Goal: Task Accomplishment & Management: Use online tool/utility

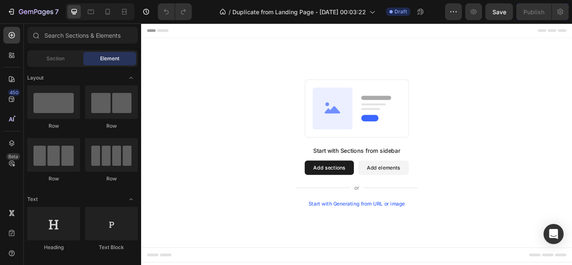
click at [400, 234] on div "Start with Generating from URL or image" at bounding box center [392, 233] width 113 height 7
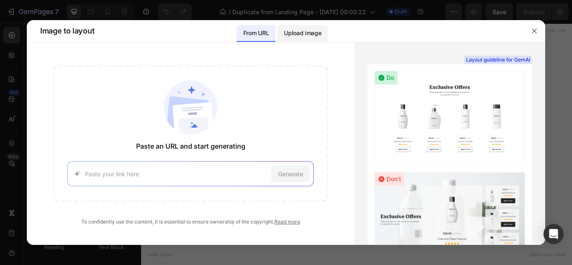
click at [312, 33] on p "Upload image" at bounding box center [302, 33] width 37 height 10
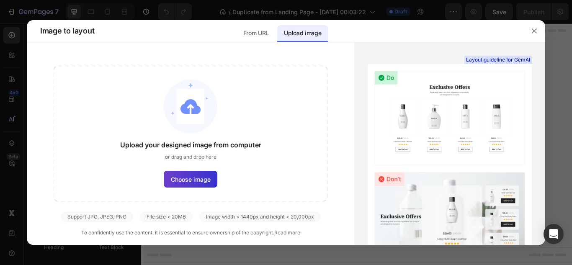
click at [203, 171] on label "Choose image" at bounding box center [191, 179] width 54 height 17
click at [0, 0] on input "Choose image" at bounding box center [0, 0] width 0 height 0
click at [531, 33] on icon "button" at bounding box center [534, 31] width 7 height 7
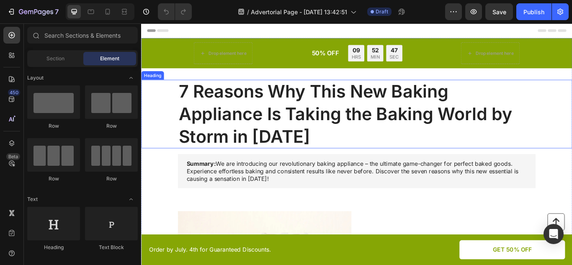
click at [364, 105] on h1 "7 Reasons Why This New Baking Appliance Is Taking the Baking World by Storm in …" at bounding box center [392, 129] width 417 height 80
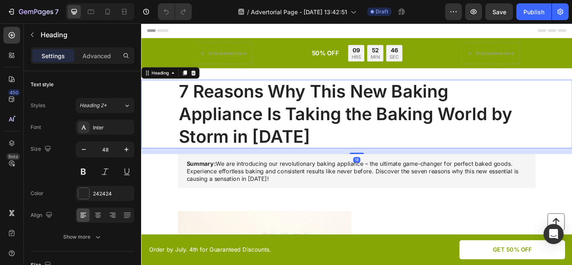
click at [364, 105] on h1 "7 Reasons Why This New Baking Appliance Is Taking the Baking World by Storm in …" at bounding box center [392, 129] width 417 height 80
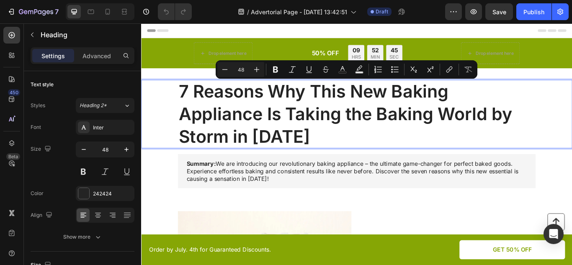
click at [345, 114] on p "7 Reasons Why This New Baking Appliance Is Taking the Baking World by Storm in …" at bounding box center [392, 129] width 415 height 78
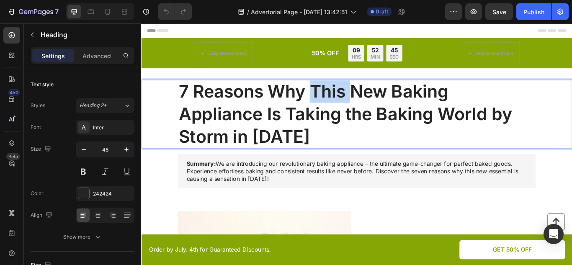
click at [345, 114] on p "7 Reasons Why This New Baking Appliance Is Taking the Baking World by Storm in …" at bounding box center [392, 129] width 415 height 78
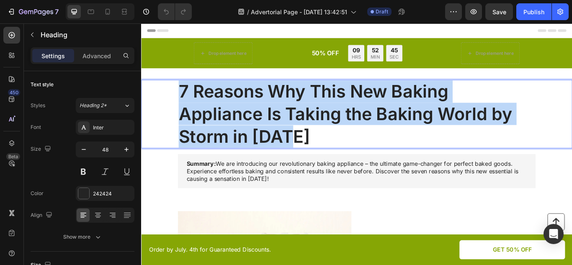
click at [345, 114] on p "7 Reasons Why This New Baking Appliance Is Taking the Baking World by Storm in …" at bounding box center [392, 129] width 415 height 78
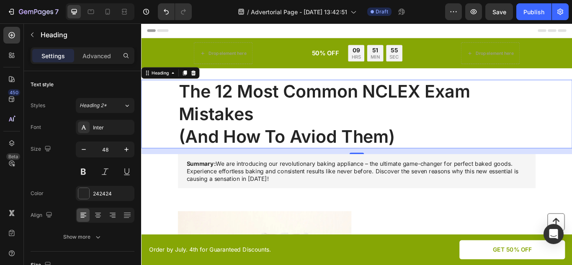
click at [153, 136] on div "The 12 Most Common NCLEX Exam Mistakes (And How To Aviod Them)" at bounding box center [391, 129] width 485 height 80
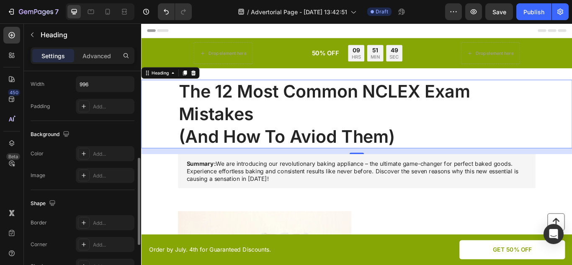
scroll to position [205, 0]
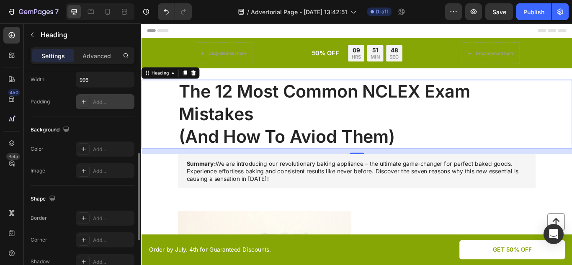
click at [92, 105] on div "Add..." at bounding box center [105, 101] width 59 height 15
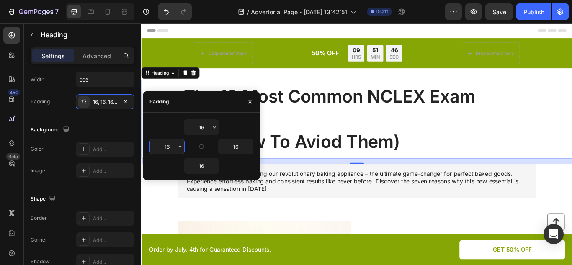
click at [169, 147] on input "16" at bounding box center [167, 146] width 34 height 15
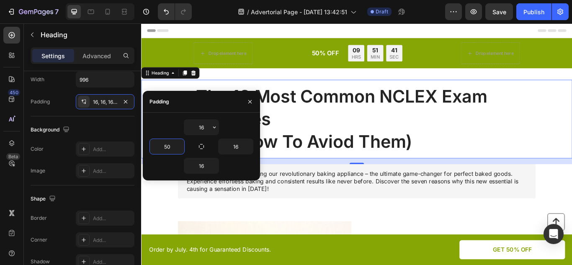
type input "5"
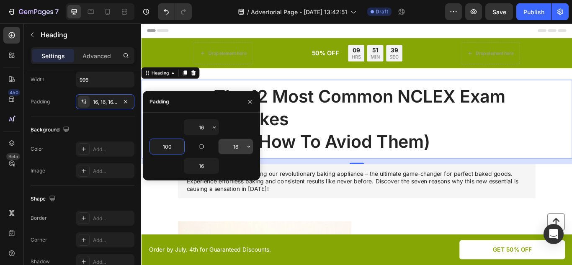
type input "100"
click at [237, 145] on input "16" at bounding box center [235, 146] width 34 height 15
type input "100"
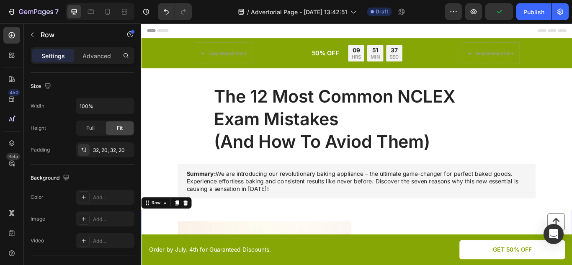
scroll to position [0, 0]
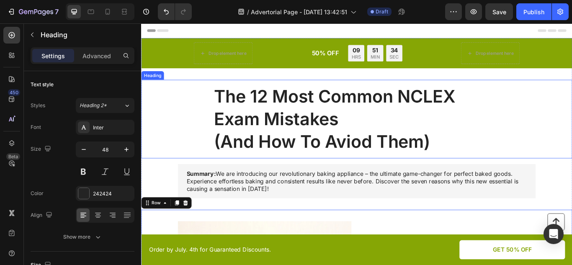
click at [333, 131] on p "The 12 Most Common NCLEX Exam Mistakes (And How To Aviod Them)" at bounding box center [392, 135] width 333 height 78
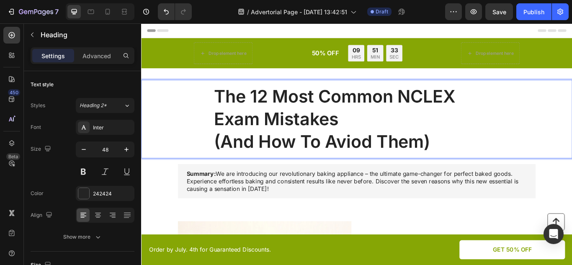
click at [333, 131] on p "The 12 Most Common NCLEX Exam Mistakes (And How To Aviod Them)" at bounding box center [392, 135] width 333 height 78
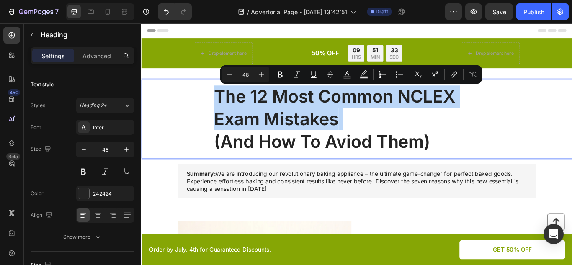
click at [333, 131] on p "The 12 Most Common NCLEX Exam Mistakes (And How To Aviod Them)" at bounding box center [392, 135] width 333 height 78
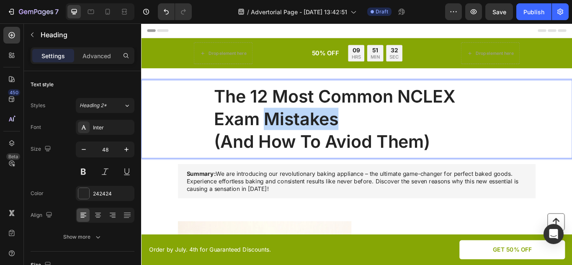
click at [333, 131] on p "The 12 Most Common NCLEX Exam Mistakes (And How To Aviod Them)" at bounding box center [392, 135] width 333 height 78
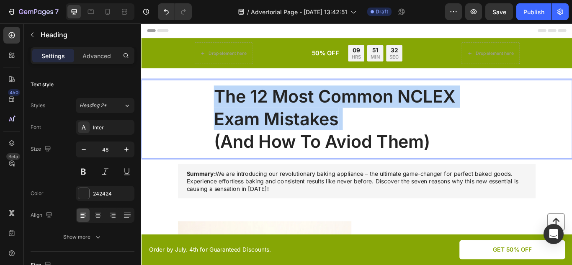
click at [333, 131] on p "The 12 Most Common NCLEX Exam Mistakes (And How To Aviod Them)" at bounding box center [392, 135] width 333 height 78
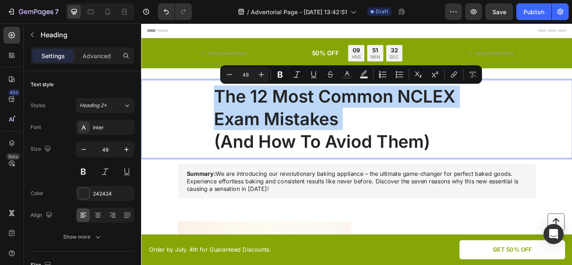
click at [333, 131] on p "The 12 Most Common NCLEX Exam Mistakes (And How To Aviod Them)" at bounding box center [392, 135] width 333 height 78
click at [226, 108] on p "The 12 Most Common NCLEX Exam Mistakes (And How To Aviod Them)" at bounding box center [392, 135] width 333 height 78
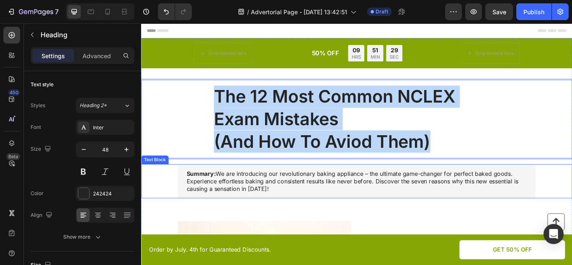
drag, startPoint x: 226, startPoint y: 108, endPoint x: 531, endPoint y: 192, distance: 315.7
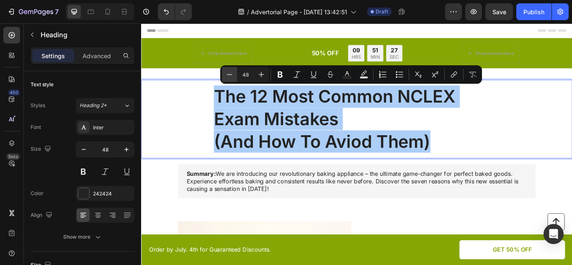
click at [229, 78] on icon "Editor contextual toolbar" at bounding box center [229, 74] width 8 height 8
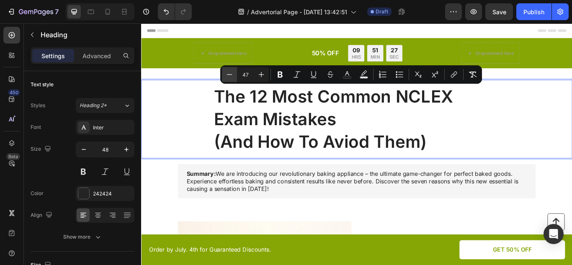
click at [229, 78] on icon "Editor contextual toolbar" at bounding box center [229, 74] width 8 height 8
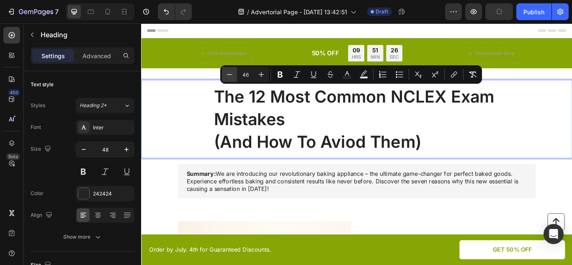
click at [229, 78] on icon "Editor contextual toolbar" at bounding box center [229, 74] width 8 height 8
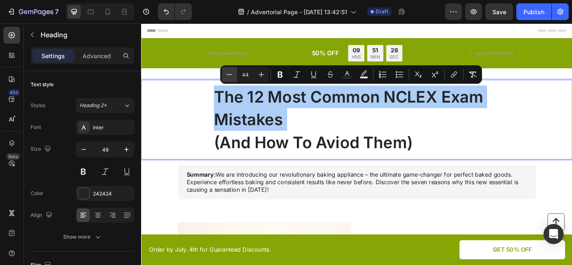
click at [229, 78] on icon "Editor contextual toolbar" at bounding box center [229, 74] width 8 height 8
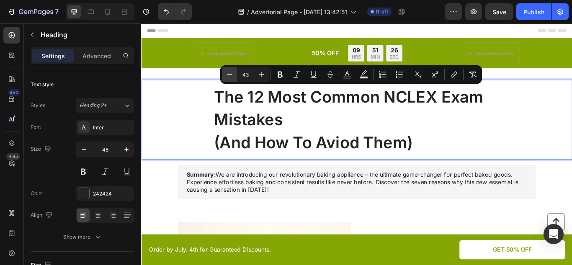
click at [229, 78] on icon "Editor contextual toolbar" at bounding box center [229, 74] width 8 height 8
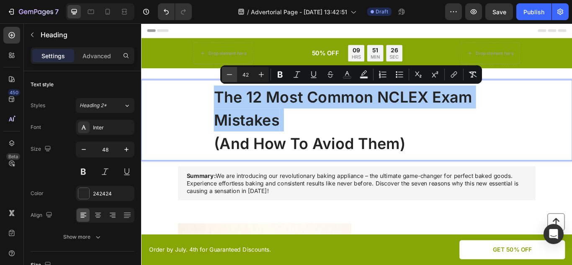
click at [229, 78] on icon "Editor contextual toolbar" at bounding box center [229, 74] width 8 height 8
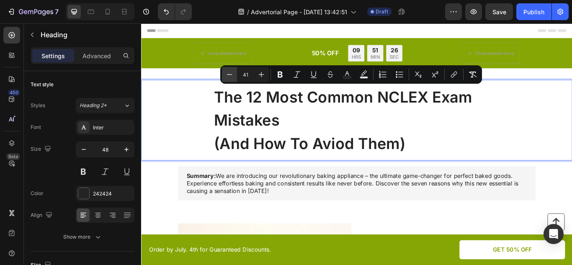
click at [229, 78] on icon "Editor contextual toolbar" at bounding box center [229, 74] width 8 height 8
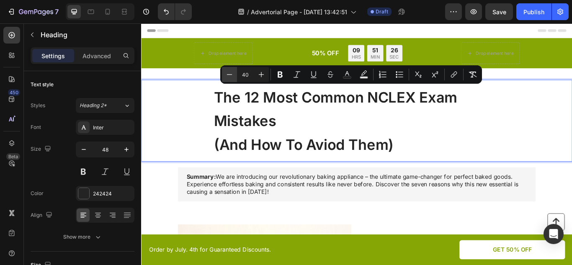
click at [229, 78] on icon "Editor contextual toolbar" at bounding box center [229, 74] width 8 height 8
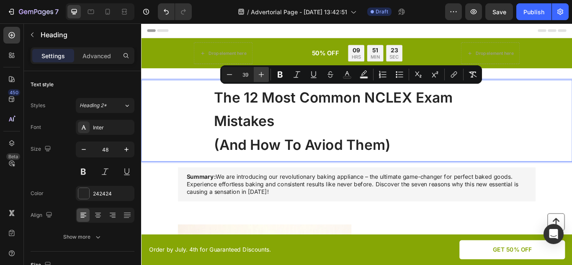
click at [262, 68] on button "Plus" at bounding box center [261, 74] width 15 height 15
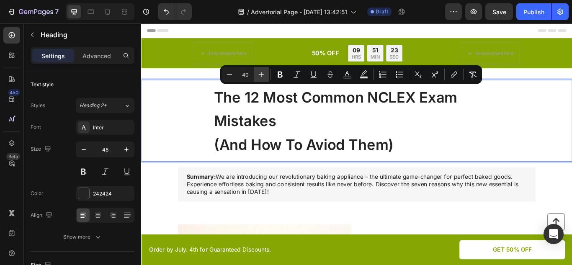
click at [262, 68] on button "Plus" at bounding box center [261, 74] width 15 height 15
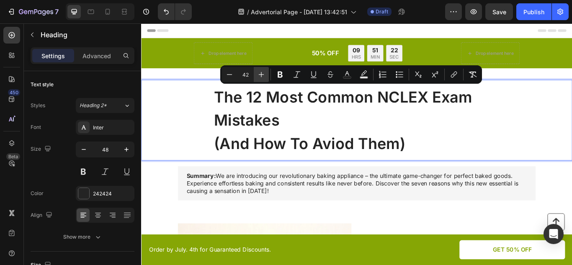
click at [262, 68] on button "Plus" at bounding box center [261, 74] width 15 height 15
type input "43"
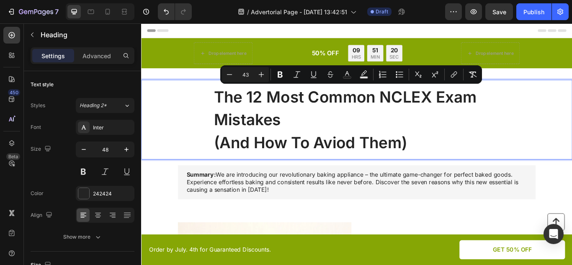
click at [373, 166] on span "(And How To Aviod Them)" at bounding box center [339, 162] width 226 height 22
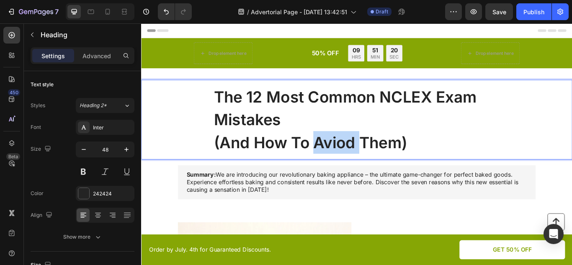
click at [373, 166] on span "(And How To Aviod Them)" at bounding box center [339, 162] width 226 height 22
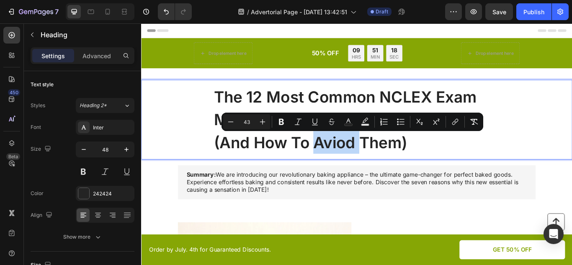
click at [367, 160] on span "(And How To Aviod Them)" at bounding box center [339, 162] width 226 height 22
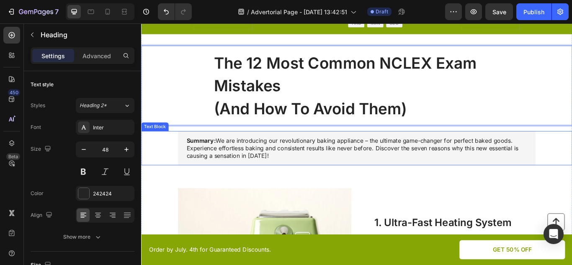
scroll to position [42, 0]
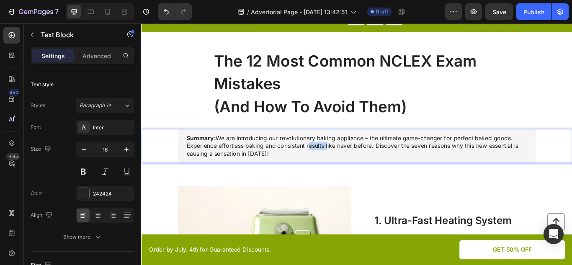
click at [342, 163] on p "Summary: We are introducing our revolutionary baking appliance – the ultimate g…" at bounding box center [392, 166] width 397 height 26
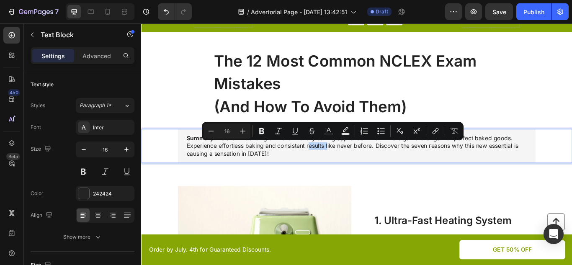
click at [342, 163] on p "Summary: We are introducing our revolutionary baking appliance – the ultimate g…" at bounding box center [392, 166] width 397 height 26
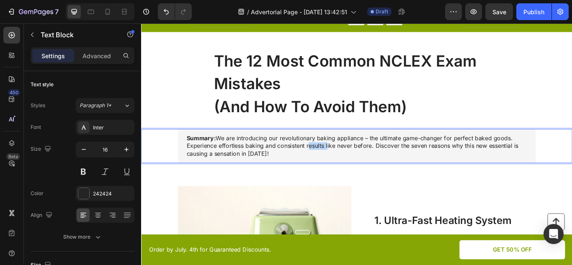
click at [342, 163] on p "Summary: We are introducing our revolutionary baking appliance – the ultimate g…" at bounding box center [392, 166] width 397 height 26
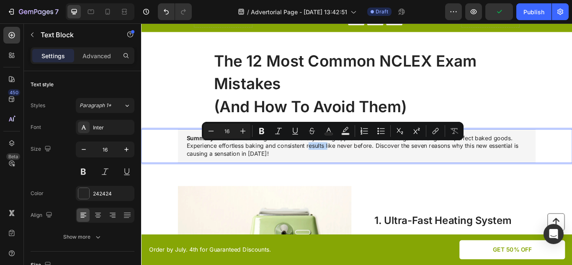
click at [342, 163] on p "Summary: We are introducing our revolutionary baking appliance – the ultimate g…" at bounding box center [392, 166] width 397 height 26
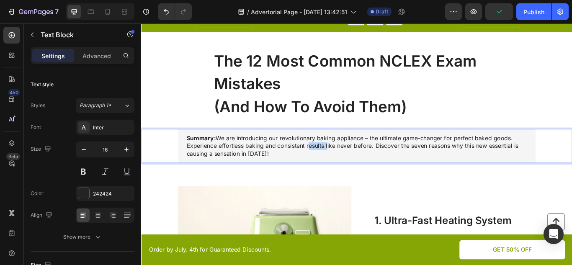
click at [342, 163] on p "Summary: We are introducing our revolutionary baking appliance – the ultimate g…" at bounding box center [392, 166] width 397 height 26
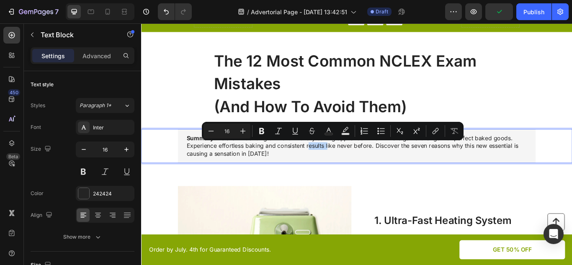
click at [342, 163] on p "Summary: We are introducing our revolutionary baking appliance – the ultimate g…" at bounding box center [392, 166] width 397 height 26
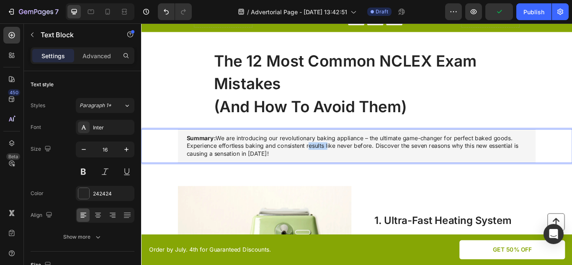
click at [342, 163] on p "Summary: We are introducing our revolutionary baking appliance – the ultimate g…" at bounding box center [392, 166] width 397 height 26
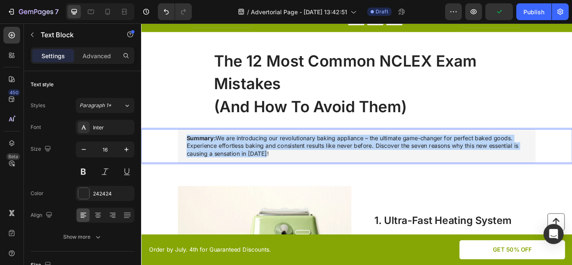
click at [342, 163] on p "Summary: We are introducing our revolutionary baking appliance – the ultimate g…" at bounding box center [392, 166] width 397 height 26
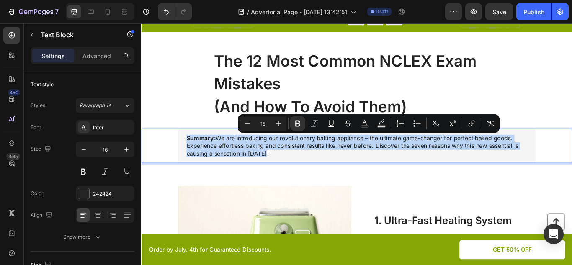
click at [154, 171] on div "Summary: We are introducing our revolutionary baking appliance – the ultimate g…" at bounding box center [391, 165] width 485 height 39
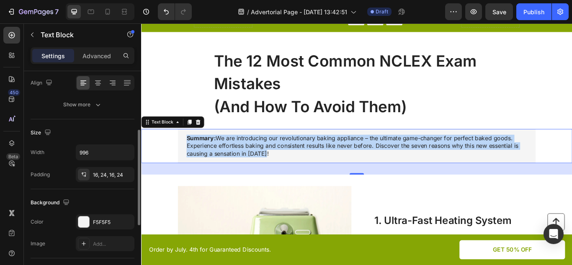
scroll to position [133, 0]
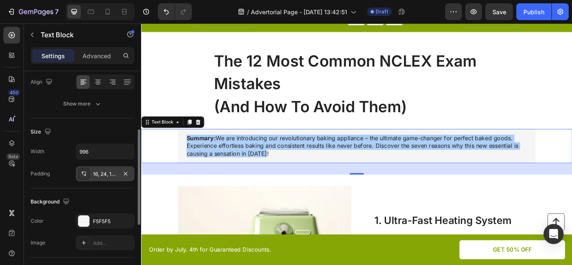
click at [106, 175] on div "16, 24, 16, 24" at bounding box center [105, 174] width 24 height 8
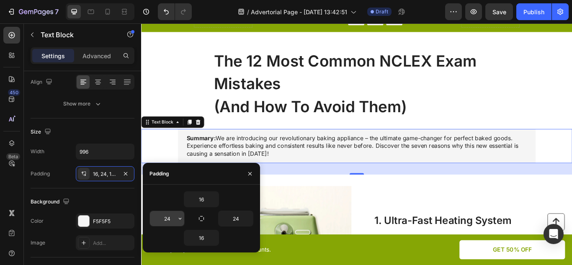
click at [166, 217] on input "24" at bounding box center [167, 218] width 34 height 15
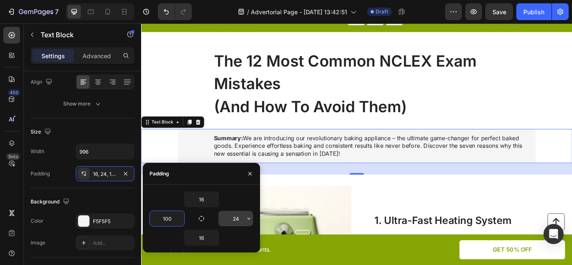
type input "100"
click at [232, 215] on input "24" at bounding box center [235, 218] width 34 height 15
type input "100"
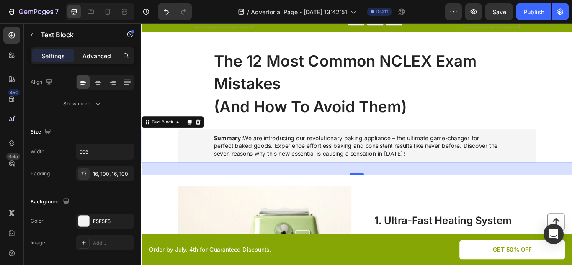
click at [102, 56] on p "Advanced" at bounding box center [96, 55] width 28 height 9
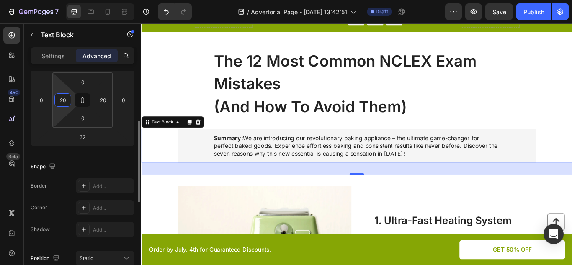
click at [58, 102] on input "20" at bounding box center [62, 100] width 13 height 13
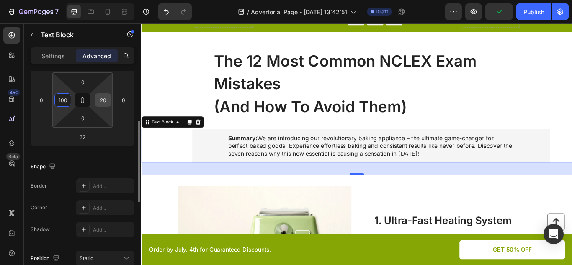
type input "100"
click at [104, 101] on input "20" at bounding box center [103, 100] width 13 height 13
type input "1"
type input "0"
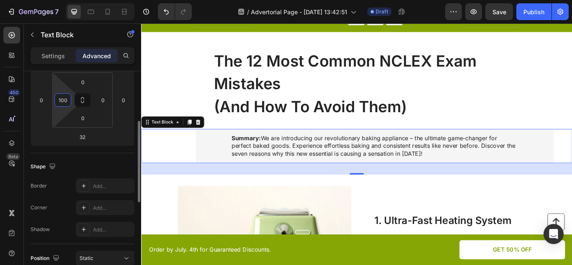
click at [67, 102] on input "100" at bounding box center [62, 100] width 13 height 13
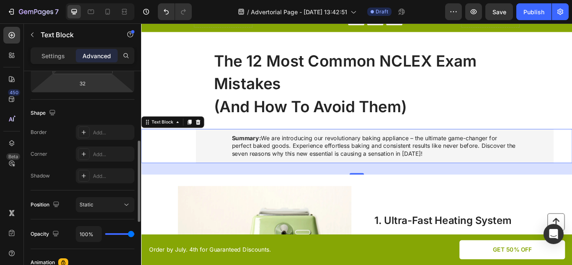
type input "0"
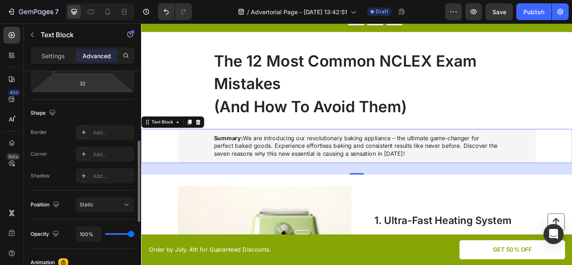
click at [103, 141] on div "Border Add... Corner Add... Shadow Add..." at bounding box center [83, 154] width 104 height 59
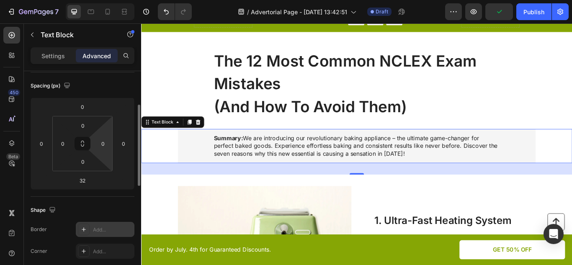
scroll to position [89, 0]
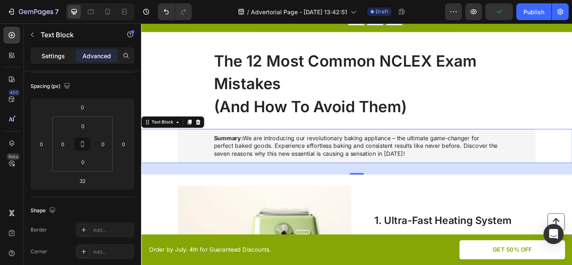
click at [61, 57] on p "Settings" at bounding box center [52, 55] width 23 height 9
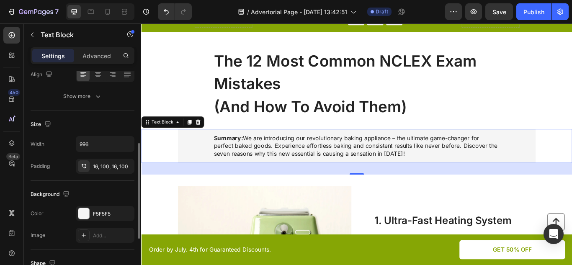
scroll to position [150, 0]
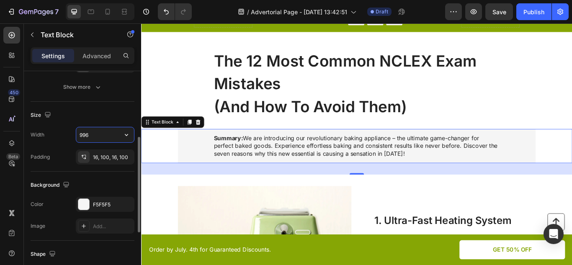
click at [106, 136] on input "996" at bounding box center [105, 134] width 58 height 15
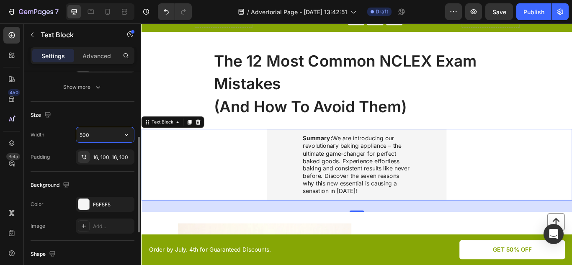
click at [112, 131] on input "500" at bounding box center [105, 134] width 58 height 15
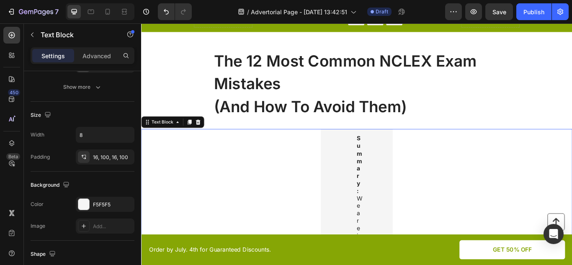
click at [119, 135] on button "button" at bounding box center [126, 134] width 15 height 15
click at [110, 134] on input "8" at bounding box center [105, 134] width 58 height 15
type input "9"
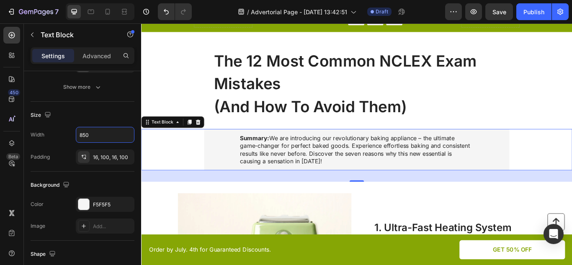
type input "850"
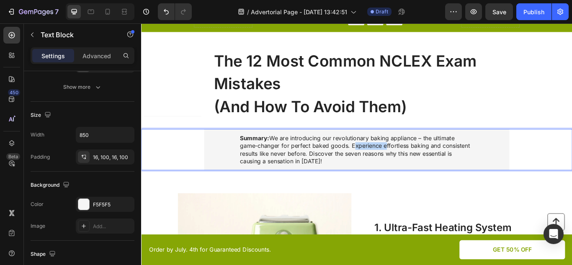
click at [413, 162] on p "Summary: We are introducing our revolutionary baking appliance – the ultimate g…" at bounding box center [392, 170] width 272 height 35
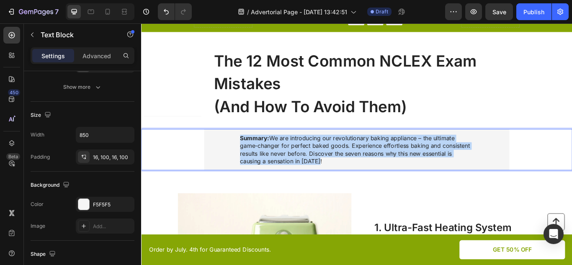
click at [413, 162] on p "Summary: We are introducing our revolutionary baking appliance – the ultimate g…" at bounding box center [392, 170] width 272 height 35
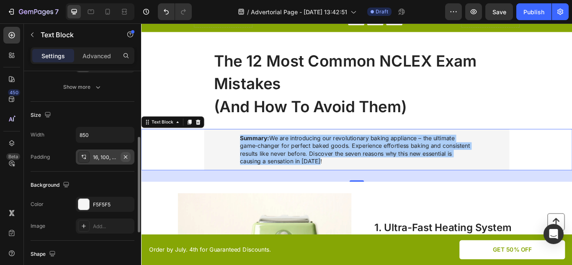
drag, startPoint x: 116, startPoint y: 152, endPoint x: 128, endPoint y: 156, distance: 12.6
click at [128, 156] on div "16, 100, 16, 100" at bounding box center [105, 156] width 59 height 15
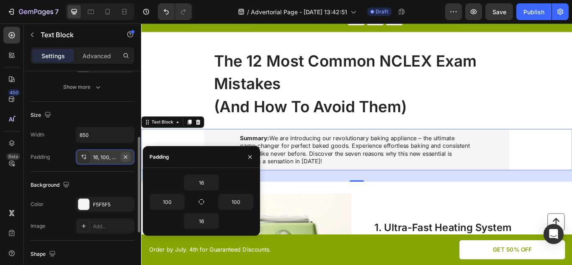
click at [128, 156] on icon "button" at bounding box center [125, 157] width 7 height 7
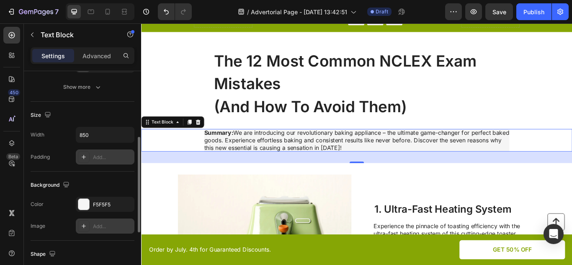
click at [94, 232] on div "Add..." at bounding box center [105, 225] width 59 height 15
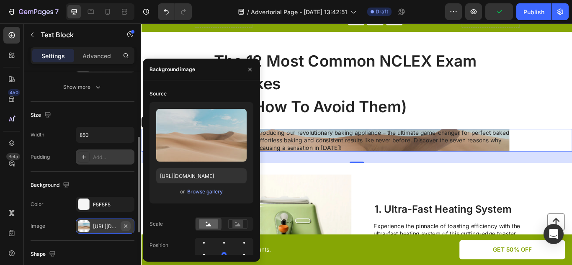
click at [125, 223] on icon "button" at bounding box center [125, 226] width 7 height 7
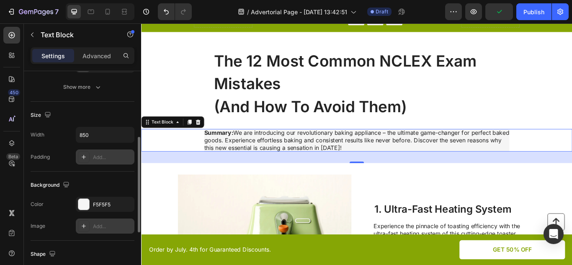
click at [84, 154] on icon at bounding box center [83, 157] width 7 height 7
type input "16"
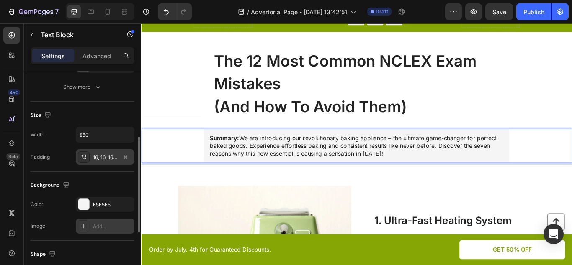
click at [404, 175] on p "Summary: We are introducing our revolutionary baking appliance – the ultimate g…" at bounding box center [392, 166] width 342 height 26
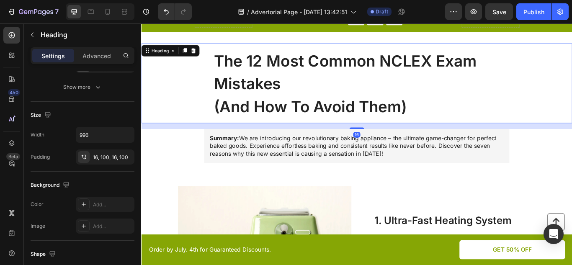
scroll to position [0, 0]
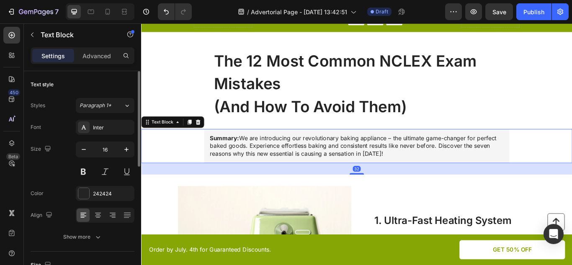
click at [177, 198] on div "32" at bounding box center [392, 192] width 502 height 13
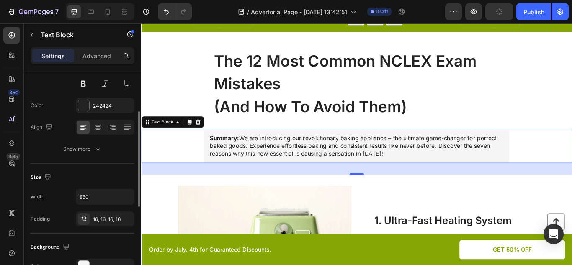
scroll to position [90, 0]
click at [103, 199] on input "850" at bounding box center [105, 194] width 58 height 15
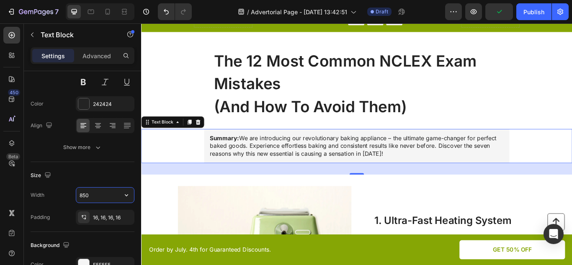
click at [103, 199] on input "850" at bounding box center [105, 194] width 58 height 15
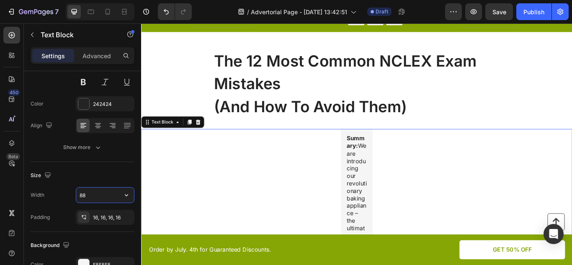
type input "8"
type input "9"
type input "1"
type input "800"
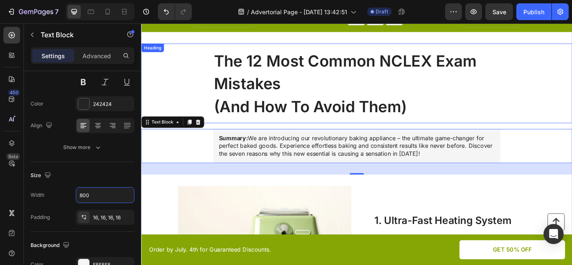
click at [449, 100] on p "⁠⁠⁠⁠⁠⁠⁠ The 12 Most Common NCLEX Exam Mistakes (And How To Avoid Them)" at bounding box center [392, 94] width 333 height 80
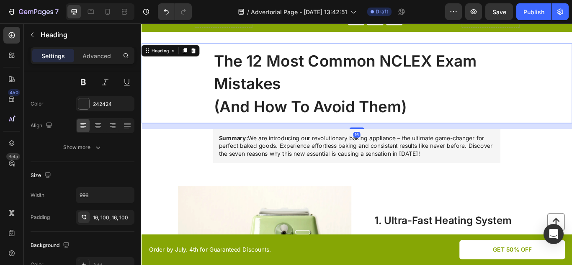
scroll to position [0, 0]
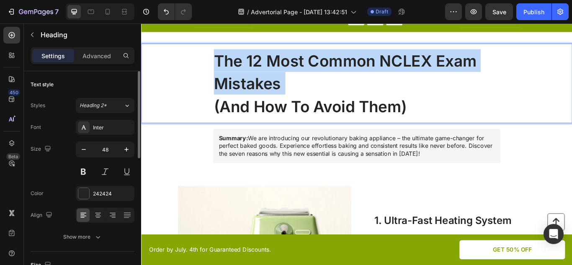
click at [449, 100] on p "The 12 Most Common NCLEX Exam Mistakes (And How To Avoid Them)" at bounding box center [392, 94] width 333 height 80
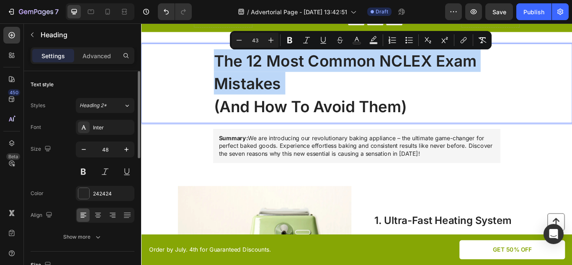
click at [449, 100] on p "The 12 Most Common NCLEX Exam Mistakes (And How To Avoid Them)" at bounding box center [392, 94] width 333 height 80
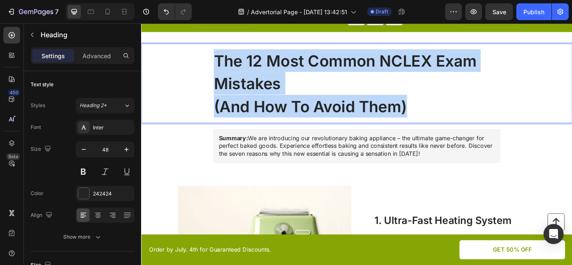
drag, startPoint x: 450, startPoint y: 120, endPoint x: 221, endPoint y: 74, distance: 233.7
click at [221, 74] on h1 "The 12 Most Common NCLEX Exam Mistakes (And How To Avoid Them)" at bounding box center [392, 93] width 417 height 93
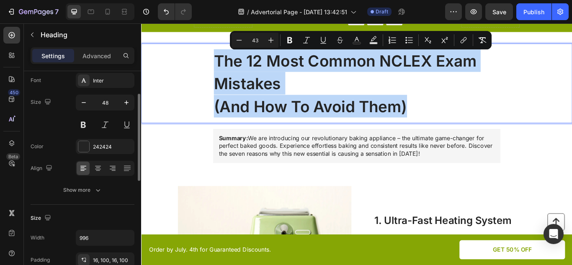
scroll to position [51, 0]
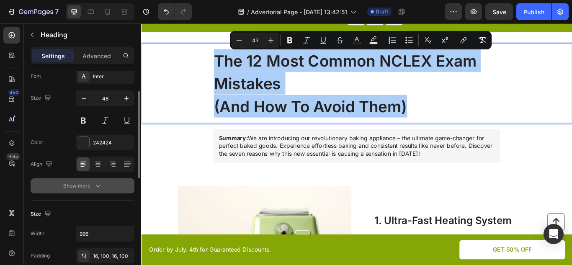
click at [92, 188] on div "Show more" at bounding box center [82, 186] width 39 height 8
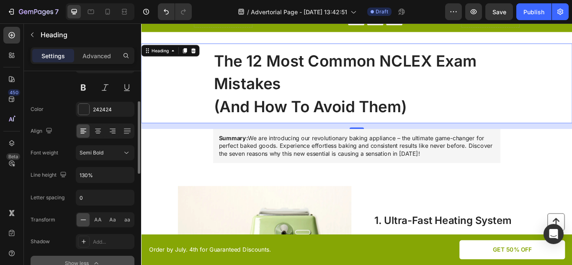
scroll to position [91, 0]
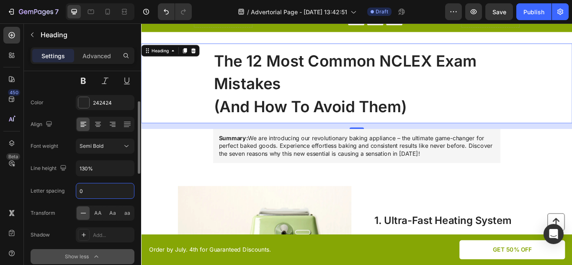
click at [92, 188] on input "0" at bounding box center [105, 190] width 58 height 15
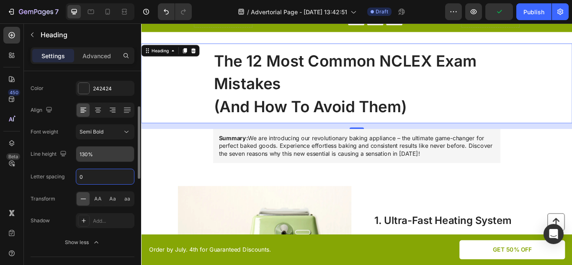
scroll to position [105, 0]
click at [108, 153] on input "130%" at bounding box center [105, 153] width 58 height 15
drag, startPoint x: 108, startPoint y: 153, endPoint x: 125, endPoint y: 155, distance: 16.8
click at [125, 155] on div "130%" at bounding box center [105, 153] width 58 height 15
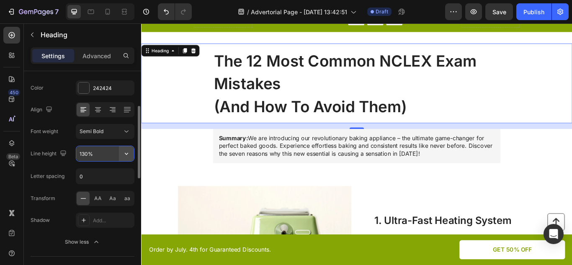
click at [125, 155] on icon "button" at bounding box center [126, 153] width 8 height 8
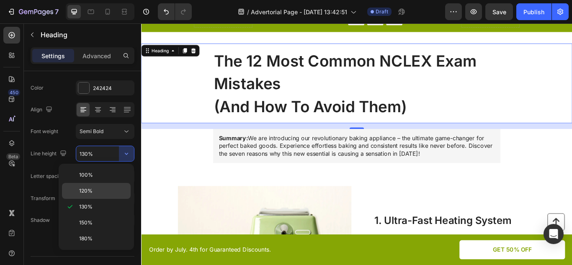
click at [104, 185] on div "120%" at bounding box center [96, 191] width 69 height 16
type input "120%"
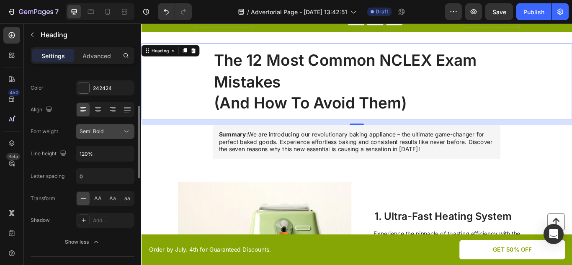
click at [127, 132] on icon at bounding box center [126, 132] width 4 height 2
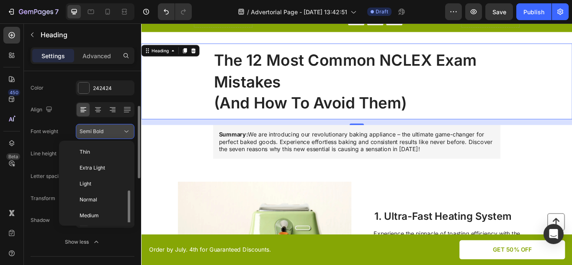
scroll to position [30, 0]
click at [123, 132] on icon at bounding box center [126, 131] width 8 height 8
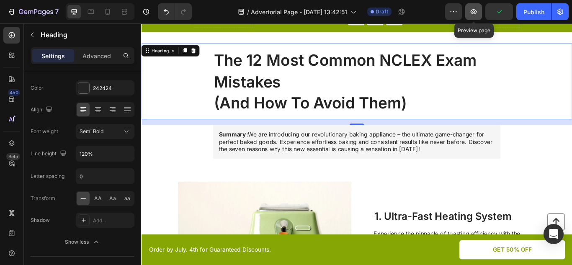
click at [471, 12] on icon "button" at bounding box center [473, 11] width 6 height 5
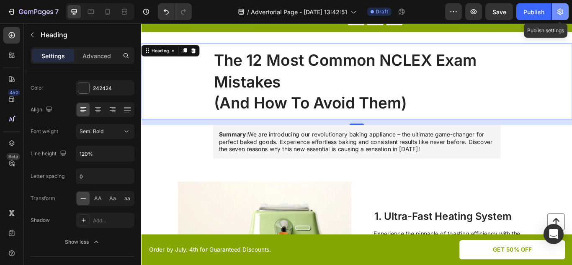
click at [563, 12] on icon "button" at bounding box center [560, 12] width 8 height 8
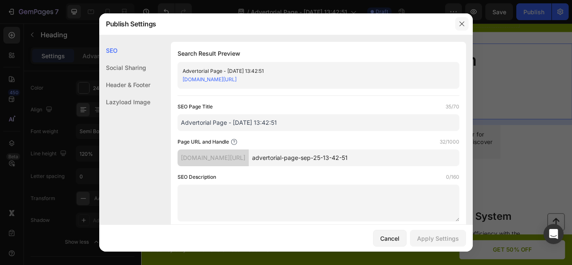
click at [459, 25] on icon "button" at bounding box center [461, 24] width 7 height 7
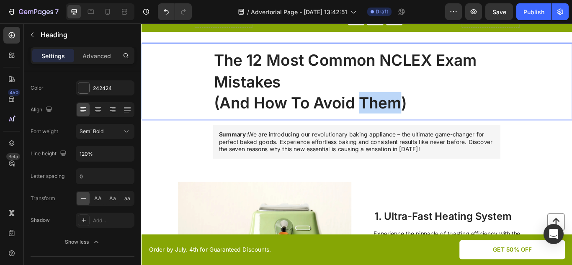
click at [416, 118] on span "(And How To Avoid Them)" at bounding box center [338, 116] width 225 height 22
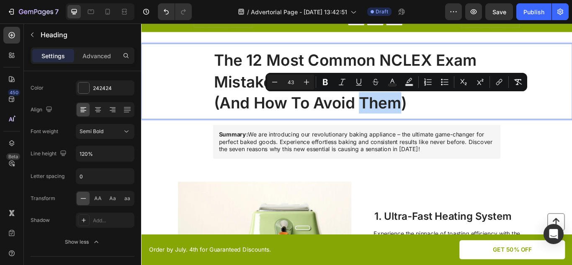
click at [416, 118] on span "(And How To Avoid Them)" at bounding box center [338, 116] width 225 height 22
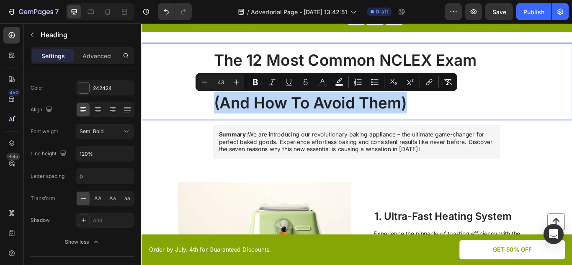
drag, startPoint x: 416, startPoint y: 118, endPoint x: 475, endPoint y: 134, distance: 61.5
click at [475, 134] on h1 "The 12 Most Common NCLEX Exam Mistakes (And How To Avoid Them)" at bounding box center [392, 91] width 417 height 88
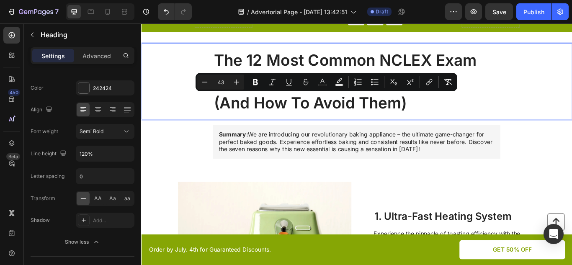
drag, startPoint x: 475, startPoint y: 134, endPoint x: 460, endPoint y: 122, distance: 19.6
click at [460, 122] on h1 "The 12 Most Common NCLEX Exam Mistakes (And How To Avoid Them)" at bounding box center [392, 91] width 417 height 88
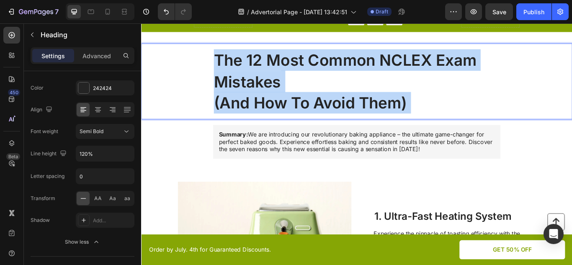
drag, startPoint x: 460, startPoint y: 122, endPoint x: 236, endPoint y: 84, distance: 226.7
click at [236, 84] on p "The 12 Most Common NCLEX Exam Mistakes (And How To Avoid Them)" at bounding box center [392, 91] width 333 height 75
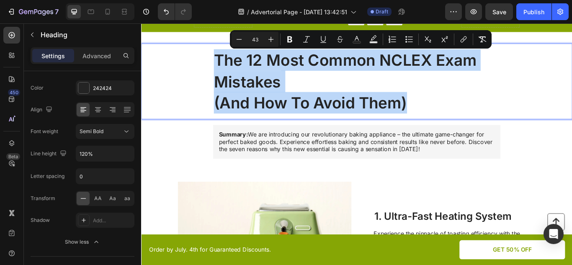
drag, startPoint x: 221, startPoint y: 67, endPoint x: 453, endPoint y: 125, distance: 239.0
click at [452, 126] on h1 "The 12 Most Common NCLEX Exam Mistakes (And How To Avoid Them)" at bounding box center [392, 91] width 417 height 88
drag, startPoint x: 241, startPoint y: 47, endPoint x: 239, endPoint y: 42, distance: 4.8
click at [239, 42] on div "Minus 43 Plus Bold Italic Underline Strikethrough Text Color Text Background Co…" at bounding box center [361, 39] width 262 height 18
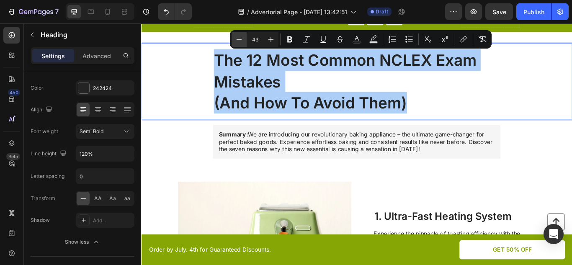
click at [239, 42] on icon "Editor contextual toolbar" at bounding box center [239, 39] width 8 height 8
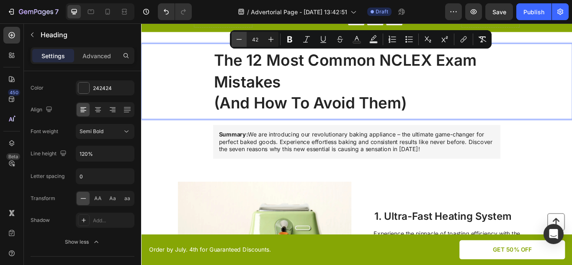
click at [239, 42] on icon "Editor contextual toolbar" at bounding box center [239, 39] width 8 height 8
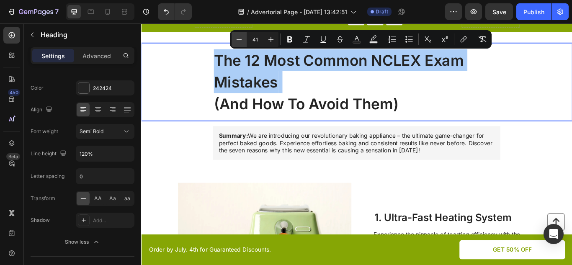
click at [239, 42] on icon "Editor contextual toolbar" at bounding box center [239, 39] width 8 height 8
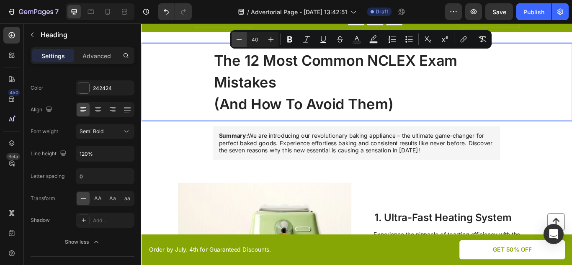
click at [239, 42] on icon "Editor contextual toolbar" at bounding box center [239, 39] width 8 height 8
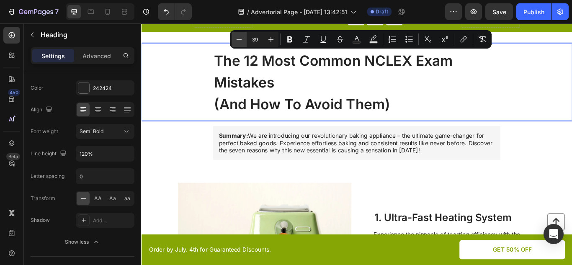
click at [239, 42] on icon "Editor contextual toolbar" at bounding box center [239, 39] width 8 height 8
type input "38"
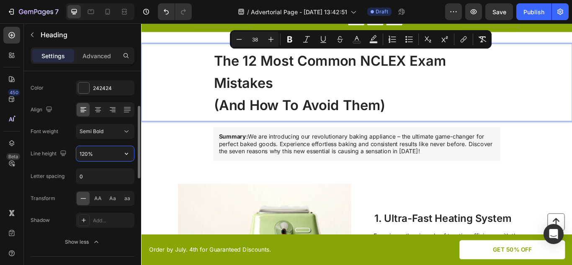
click at [106, 156] on input "120%" at bounding box center [105, 153] width 58 height 15
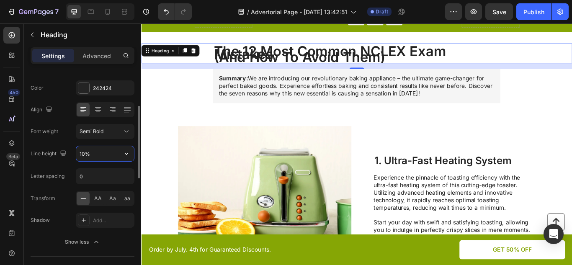
type input "100%"
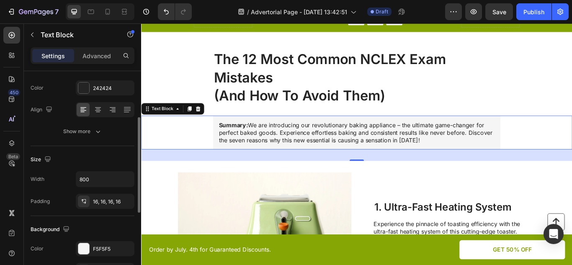
click at [186, 162] on div "Summary: We are introducing our revolutionary baking appliance – the ultimate g…" at bounding box center [392, 150] width 502 height 39
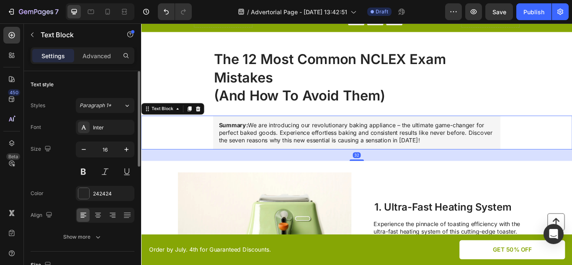
click at [207, 181] on div "32" at bounding box center [392, 176] width 502 height 13
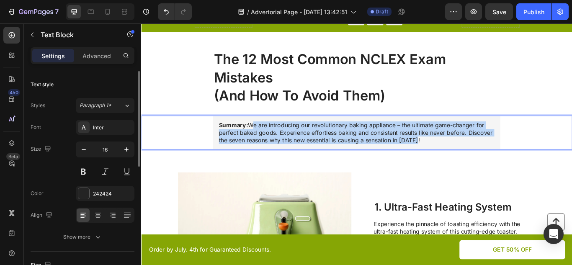
drag, startPoint x: 265, startPoint y: 139, endPoint x: 470, endPoint y: 162, distance: 206.2
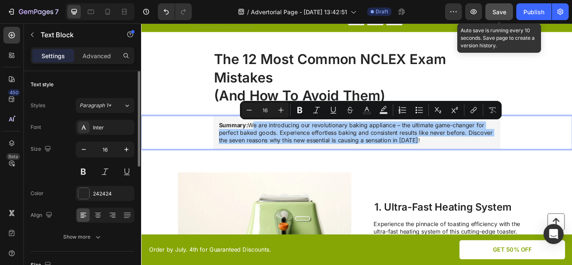
click at [496, 14] on span "Save" at bounding box center [499, 11] width 14 height 7
